Goal: Check status: Check status

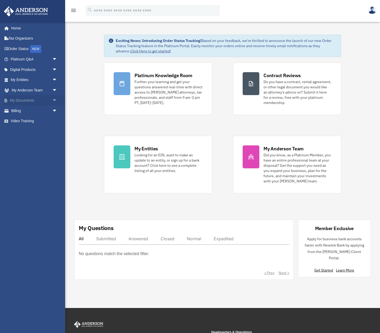
click at [54, 98] on span "arrow_drop_down" at bounding box center [57, 100] width 10 height 11
click at [23, 109] on link "Box" at bounding box center [36, 111] width 58 height 10
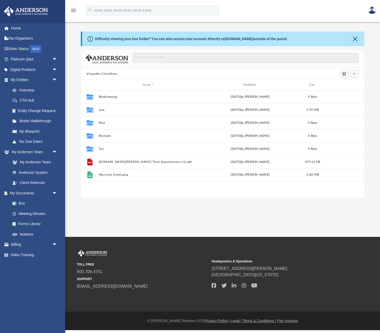
scroll to position [119, 283]
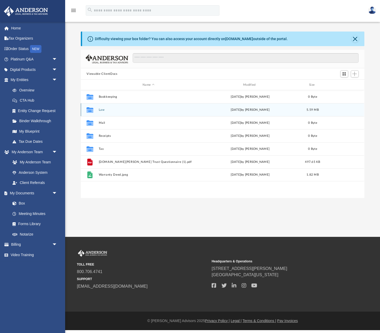
click at [189, 108] on button "Law" at bounding box center [149, 109] width 100 height 3
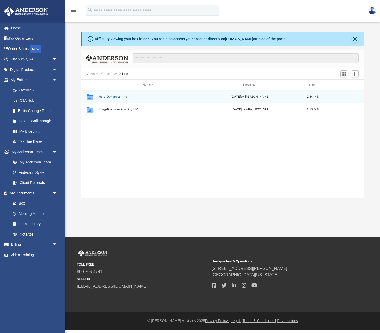
click at [193, 97] on button "Halo Dynamics, Inc." at bounding box center [149, 96] width 100 height 3
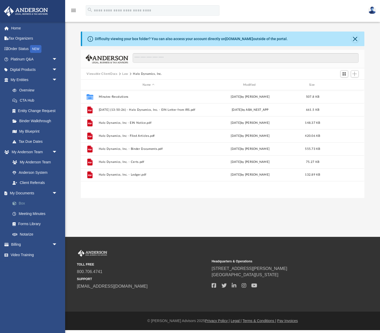
click at [20, 200] on link "Box" at bounding box center [36, 203] width 58 height 10
click at [353, 38] on button "Close" at bounding box center [354, 38] width 7 height 7
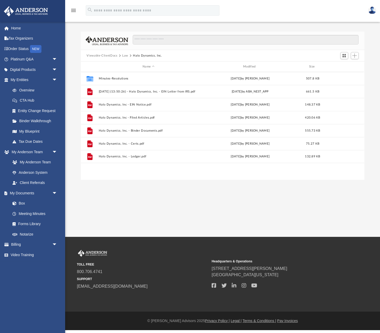
click at [107, 56] on button "Viewable-ClientDocs" at bounding box center [102, 55] width 31 height 5
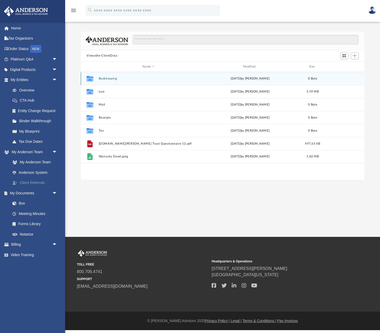
scroll to position [0, 0]
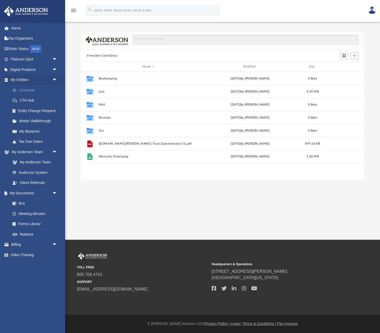
click at [29, 89] on link "Overview" at bounding box center [36, 90] width 58 height 10
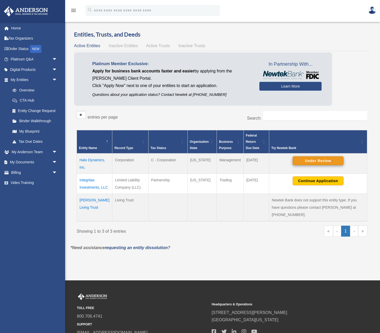
click at [318, 162] on button "Under Review" at bounding box center [318, 160] width 51 height 9
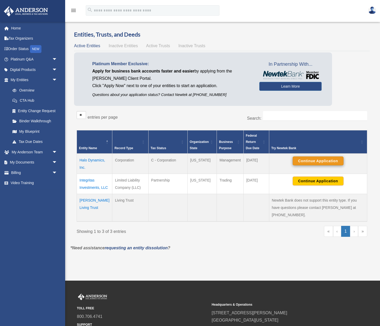
click at [313, 160] on button "Continue Application" at bounding box center [318, 160] width 51 height 9
click at [318, 180] on button "Continue Application" at bounding box center [318, 180] width 51 height 9
click at [372, 10] on img at bounding box center [372, 11] width 8 height 8
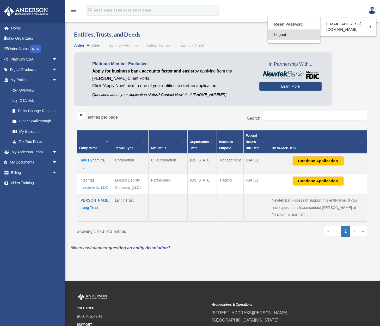
click at [277, 36] on link "Logout" at bounding box center [294, 34] width 52 height 11
